Goal: Information Seeking & Learning: Learn about a topic

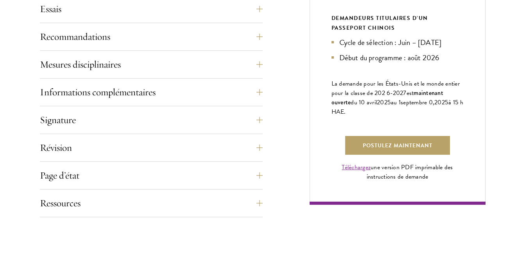
scroll to position [563, 0]
click at [373, 155] on link "Postulez maintenant" at bounding box center [397, 145] width 105 height 19
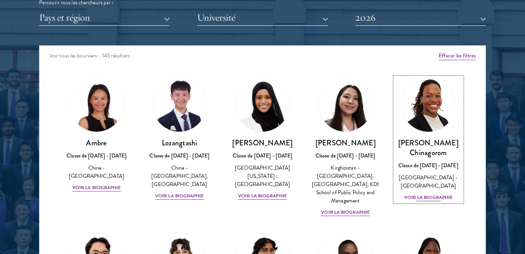
click at [423, 197] on div "Voir la biographie" at bounding box center [428, 197] width 49 height 7
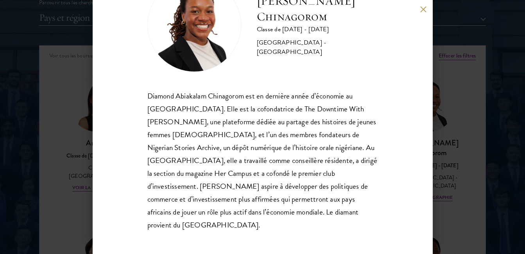
scroll to position [47, 0]
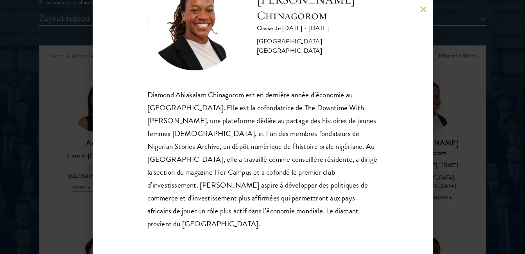
click at [453, 174] on div "[PERSON_NAME] Chinagorom Classe de [DATE] - [DATE] [GEOGRAPHIC_DATA] - [GEOGRAP…" at bounding box center [262, 127] width 525 height 254
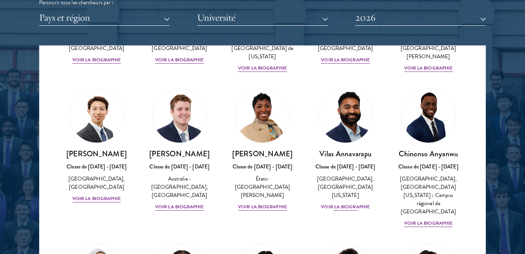
scroll to position [284, 0]
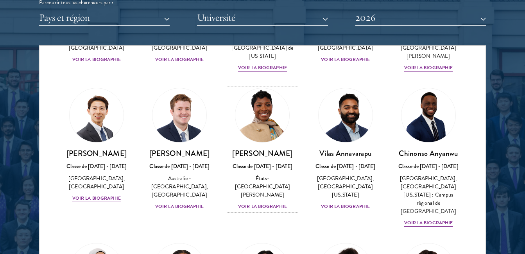
click at [269, 203] on div "Voir la biographie" at bounding box center [262, 206] width 49 height 7
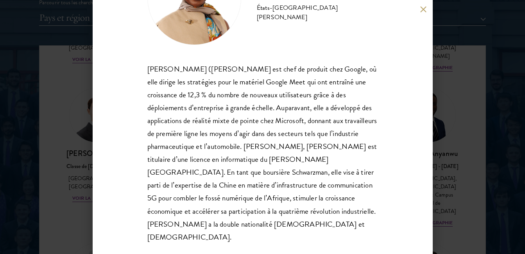
scroll to position [1002, 0]
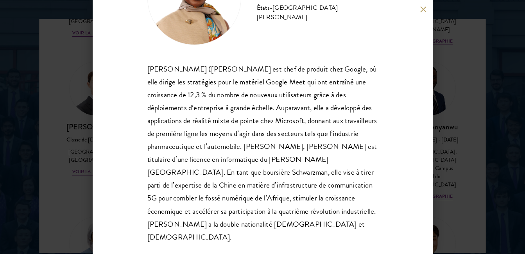
click at [473, 170] on div "[PERSON_NAME] Classe de [DATE] - [DATE] [GEOGRAPHIC_DATA][PERSON_NAME]" at bounding box center [262, 127] width 525 height 254
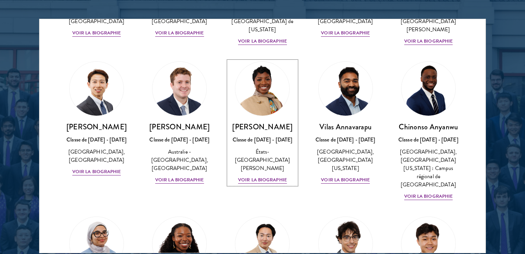
scroll to position [268, 0]
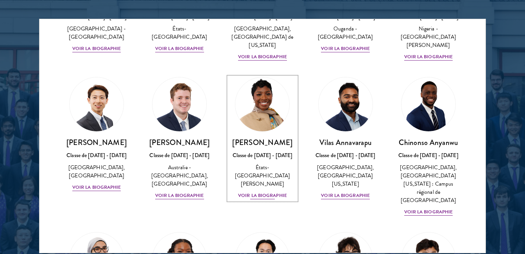
click at [262, 192] on div "Voir la biographie" at bounding box center [262, 195] width 49 height 7
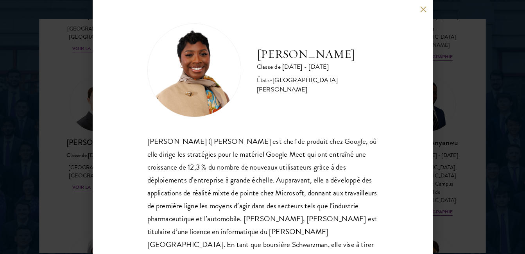
scroll to position [72, 0]
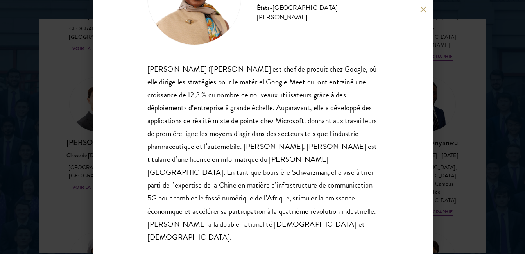
click at [449, 158] on div "[PERSON_NAME] Classe de [DATE] - [DATE] [GEOGRAPHIC_DATA][PERSON_NAME]" at bounding box center [262, 127] width 525 height 254
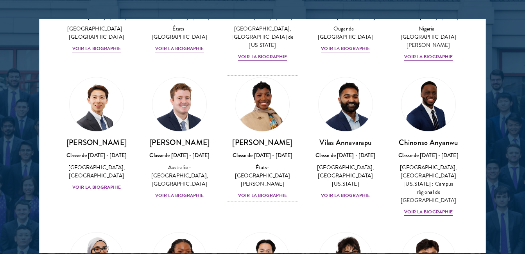
scroll to position [268, 0]
